Goal: Task Accomplishment & Management: Complete application form

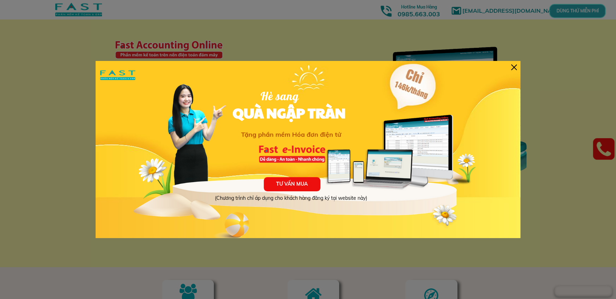
click at [512, 71] on div "TƯ VẤN MUA (Chương trình chỉ áp dụng cho khách hàng đăng ký tại website này) Hè…" at bounding box center [308, 149] width 425 height 177
click at [509, 65] on div "TƯ VẤN MUA (Chương trình chỉ áp dụng cho khách hàng đăng ký tại website này) Hè…" at bounding box center [308, 149] width 425 height 177
click at [516, 69] on div at bounding box center [514, 67] width 6 height 6
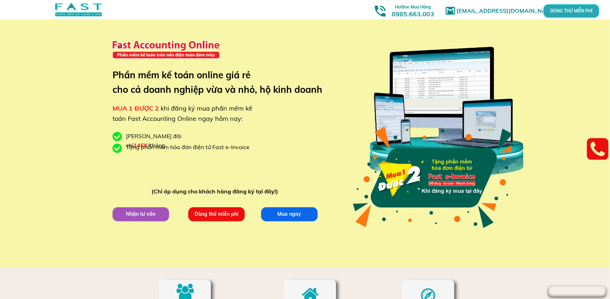
click at [218, 213] on p "Dùng thử miễn phí" at bounding box center [216, 214] width 57 height 14
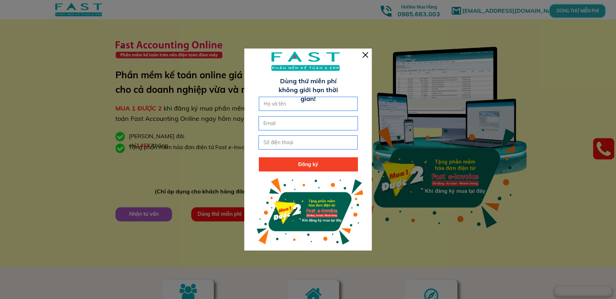
click at [367, 52] on div at bounding box center [365, 55] width 6 height 6
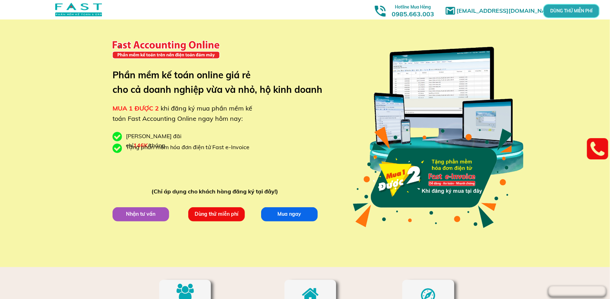
click at [435, 86] on div at bounding box center [446, 111] width 166 height 165
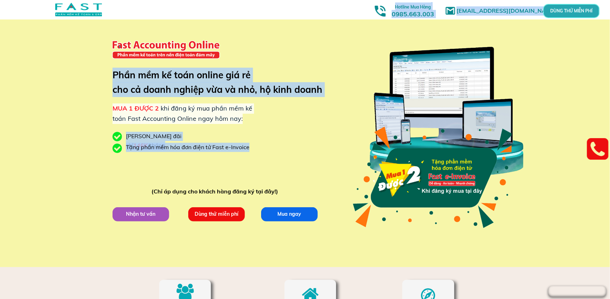
drag, startPoint x: 108, startPoint y: 41, endPoint x: 219, endPoint y: 36, distance: 111.9
click at [219, 36] on div "[EMAIL_ADDRESS][DOMAIN_NAME] MUA 1 ĐƯỢC 2 khi đăng ký mua phần mềm kế toán Fast…" at bounding box center [305, 133] width 610 height 267
click at [209, 43] on div at bounding box center [165, 49] width 113 height 41
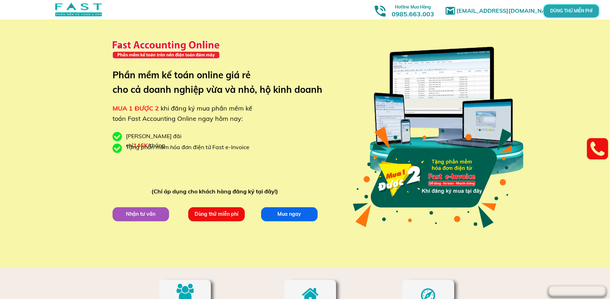
click at [209, 43] on div at bounding box center [165, 49] width 113 height 41
drag, startPoint x: 160, startPoint y: 75, endPoint x: 221, endPoint y: 74, distance: 61.9
click at [221, 74] on h3 "Phần mềm kế toán online giá rẻ cho cả doanh nghiệp vừa và nhỏ, hộ kinh doanh" at bounding box center [223, 82] width 220 height 29
click at [571, 13] on p "DÙNG THỬ MIỄN PHÍ" at bounding box center [571, 11] width 17 height 4
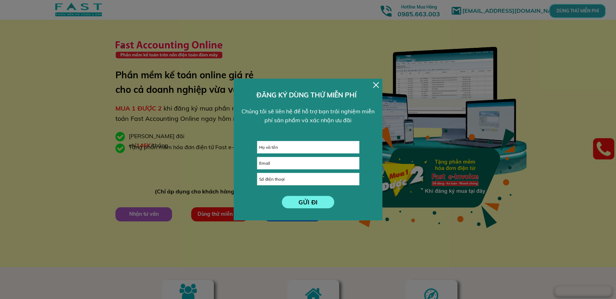
click at [296, 151] on input "text" at bounding box center [308, 147] width 102 height 12
type input "Keiko"
click at [290, 157] on input "email" at bounding box center [308, 163] width 102 height 12
click at [272, 178] on input "tel" at bounding box center [308, 179] width 102 height 12
click at [375, 84] on div at bounding box center [376, 85] width 6 height 6
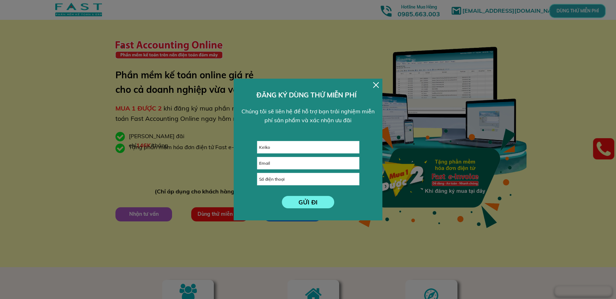
click at [375, 84] on div at bounding box center [449, 111] width 166 height 165
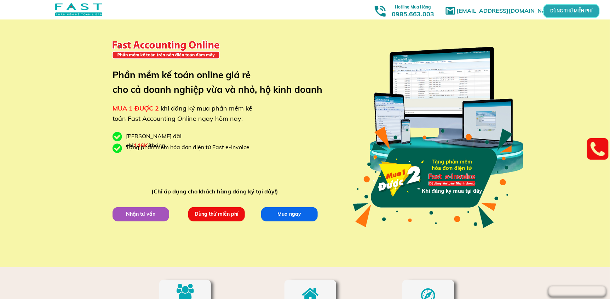
drag, startPoint x: 110, startPoint y: 43, endPoint x: 225, endPoint y: 36, distance: 115.2
click at [221, 37] on div at bounding box center [165, 49] width 113 height 41
